Goal: Transaction & Acquisition: Purchase product/service

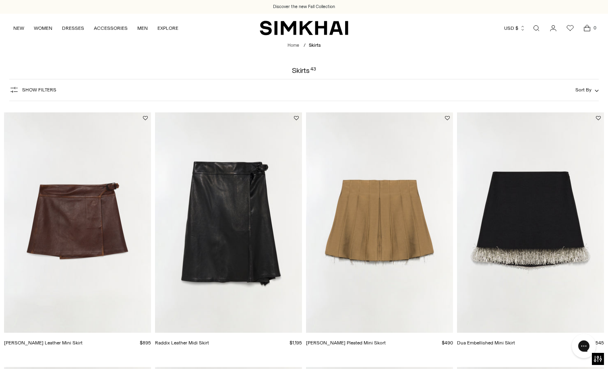
click at [50, 93] on span "Show Filters" at bounding box center [39, 90] width 34 height 6
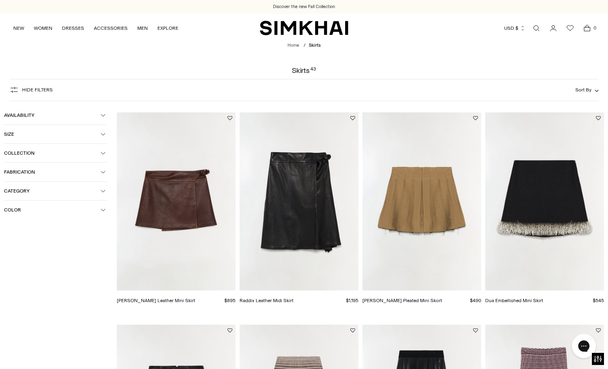
click at [82, 175] on span "Fabrication" at bounding box center [52, 172] width 97 height 6
click at [9, 224] on div at bounding box center [7, 223] width 6 height 6
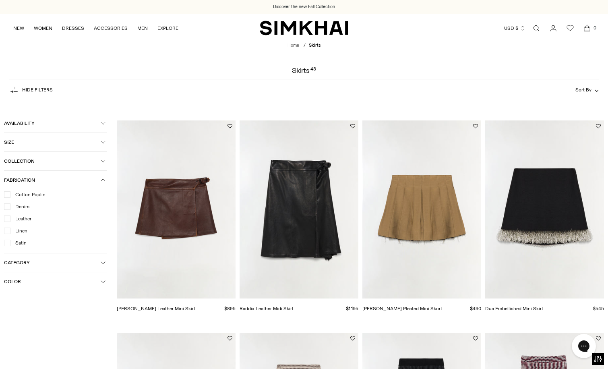
click at [9, 243] on div at bounding box center [7, 243] width 6 height 6
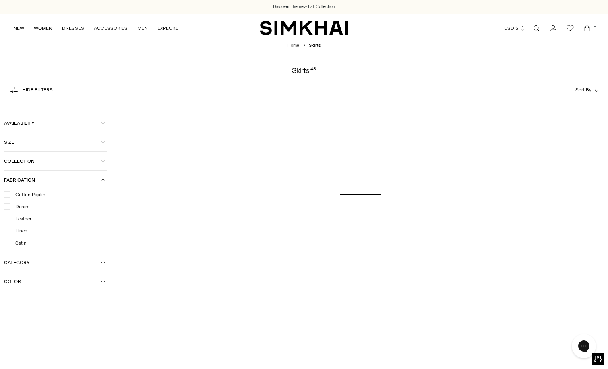
click at [65, 277] on div "Availability In stock Size XS S M L XL 0 00 2 4 6 8 10 12 14 24 25" at bounding box center [55, 202] width 103 height 177
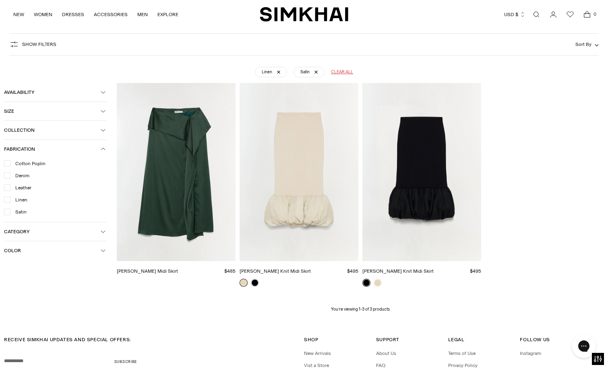
scroll to position [60, 0]
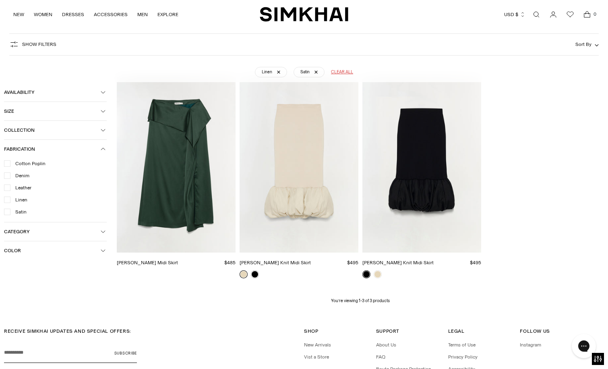
click at [50, 258] on button "Color" at bounding box center [55, 250] width 103 height 19
click at [6, 197] on div at bounding box center [7, 200] width 6 height 6
click at [4, 214] on div at bounding box center [7, 212] width 6 height 6
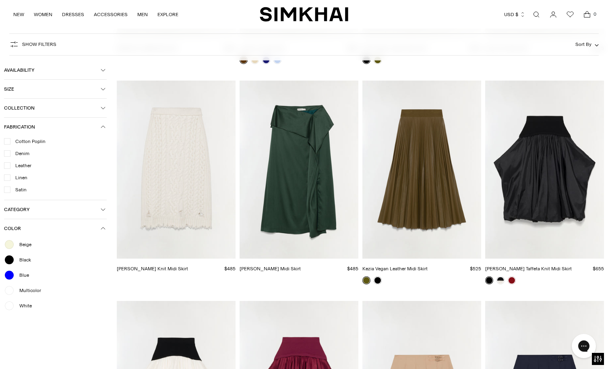
scroll to position [465, 0]
click at [0, 0] on img "Kezia Vegan Leather Midi Skirt" at bounding box center [0, 0] width 0 height 0
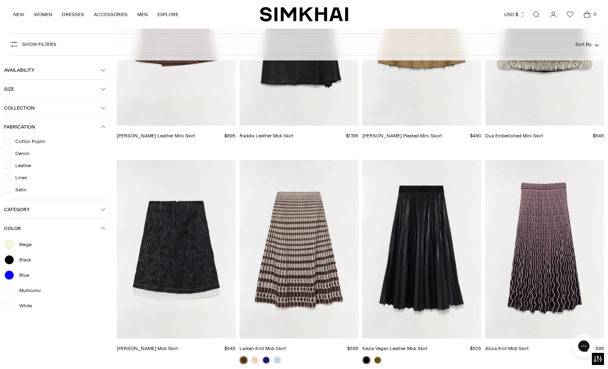
scroll to position [169, 0]
